Goal: Find specific page/section: Find specific page/section

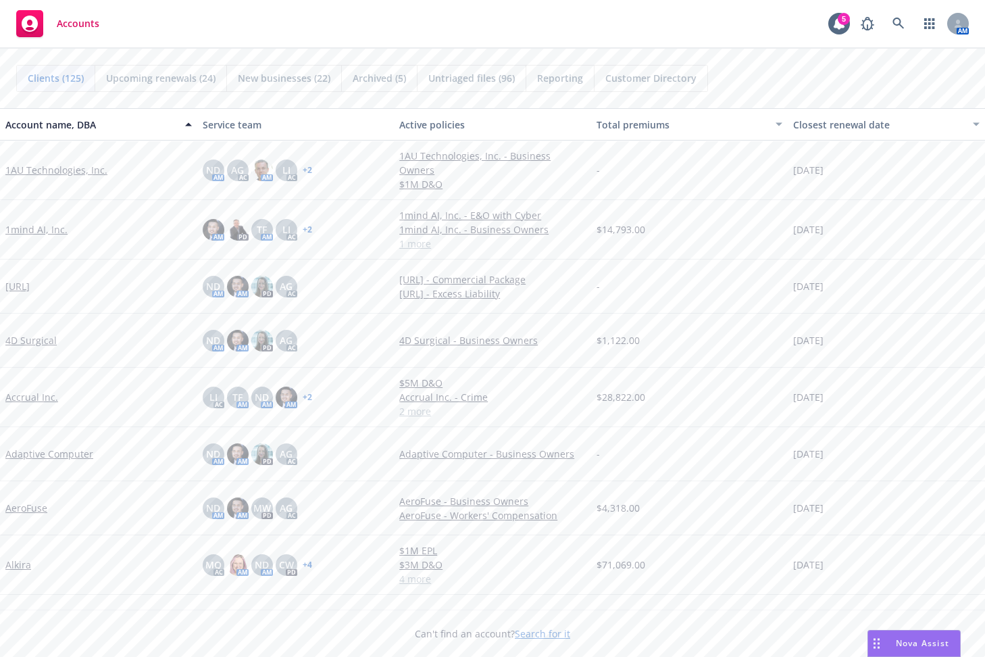
drag, startPoint x: 261, startPoint y: 14, endPoint x: 265, endPoint y: 0, distance: 14.8
click at [261, 14] on div "Accounts 5 AM" at bounding box center [492, 24] width 985 height 49
